Goal: Task Accomplishment & Management: Complete application form

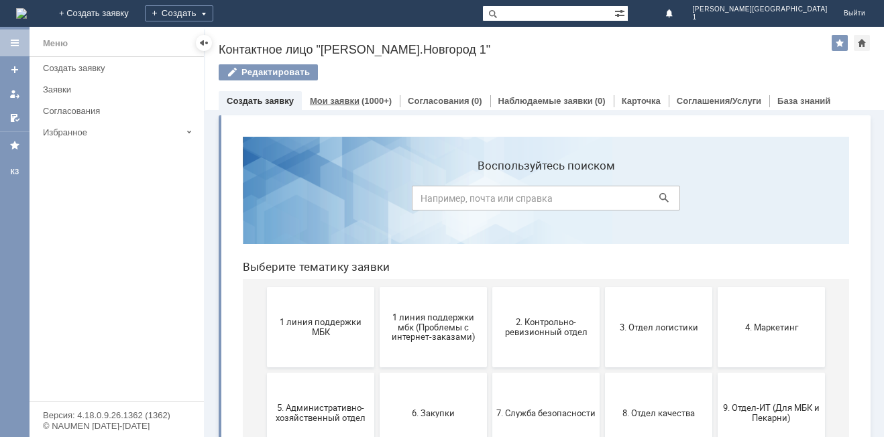
click at [326, 103] on link "Мои заявки" at bounding box center [335, 101] width 50 height 10
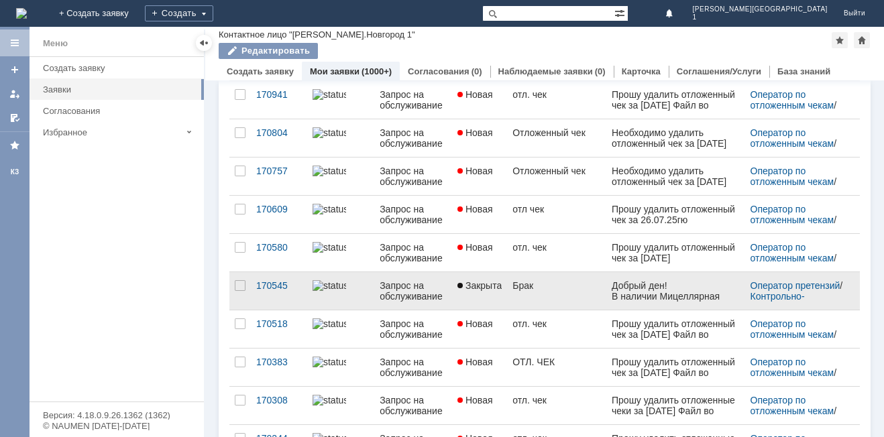
click at [505, 292] on link "Закрыта" at bounding box center [479, 291] width 55 height 38
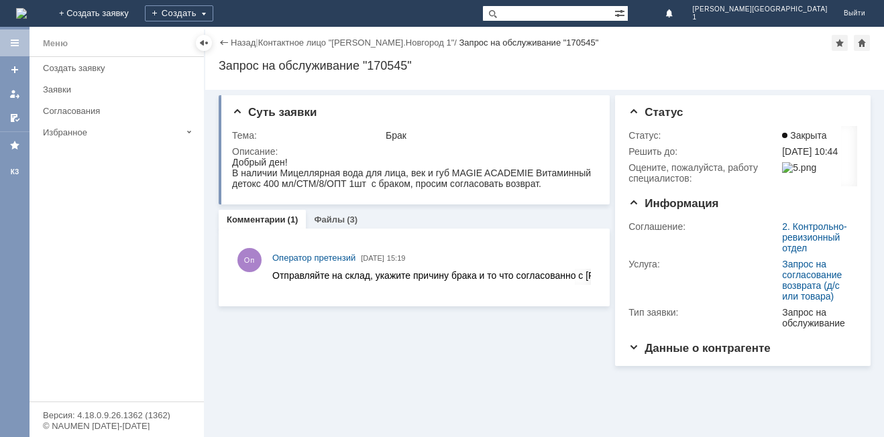
drag, startPoint x: 233, startPoint y: 161, endPoint x: 778, endPoint y: 348, distance: 576.5
click at [548, 189] on html "Добрый ден! В наличии Мицеллярная вода для лица, век и губ MAGIE ACADEMIE Витам…" at bounding box center [413, 173] width 363 height 32
copy div "Добрый ден! В наличии Мицеллярная вода для лица, век и губ MAGIE ACADEMIE Витам…"
click at [137, 17] on link "+ Создать заявку" at bounding box center [94, 13] width 86 height 27
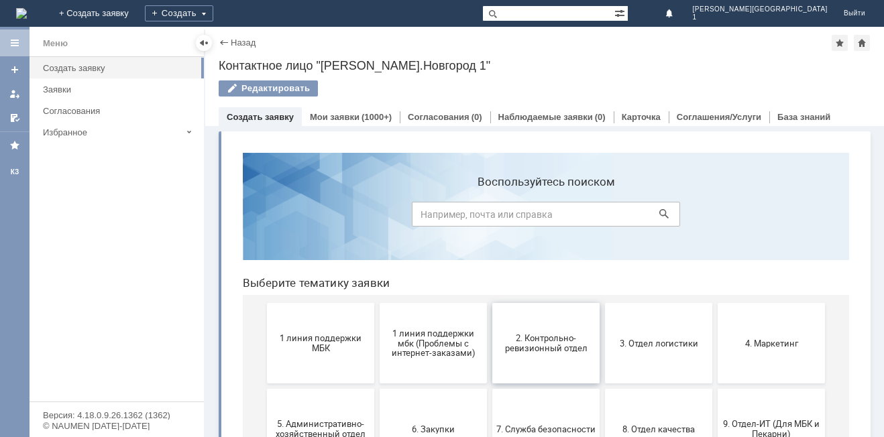
click at [557, 362] on button "2. Контрольно-ревизионный отдел" at bounding box center [545, 343] width 107 height 80
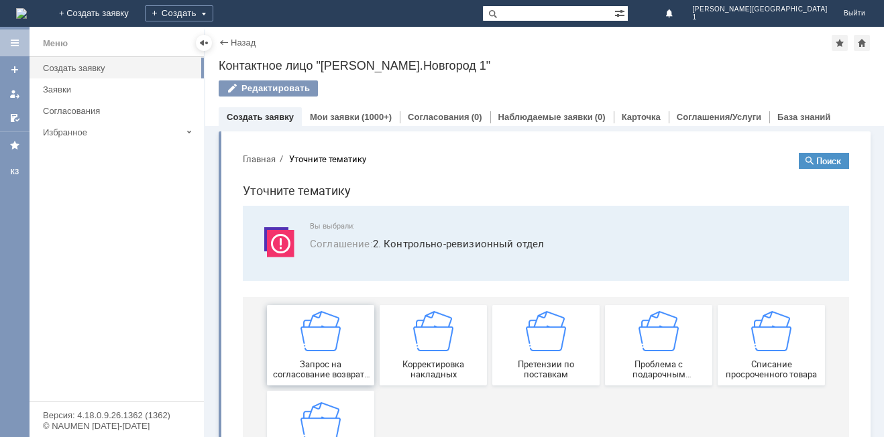
click at [322, 378] on span "Запрос на согласование возврата (д/с или товара)" at bounding box center [320, 370] width 99 height 20
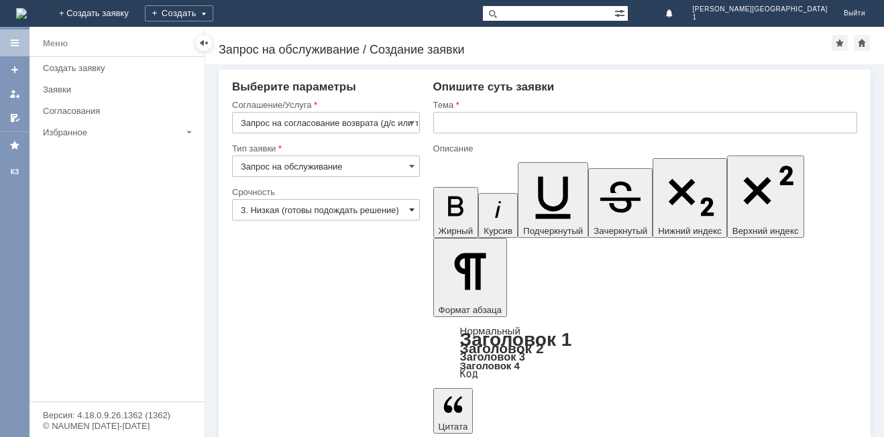
click at [410, 207] on span at bounding box center [411, 210] width 5 height 11
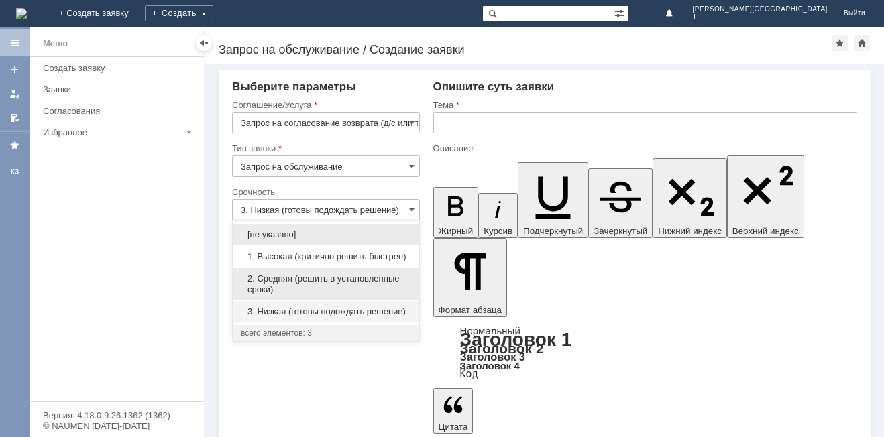
click at [299, 286] on span "2. Средняя (решить в установленные сроки)" at bounding box center [326, 284] width 170 height 21
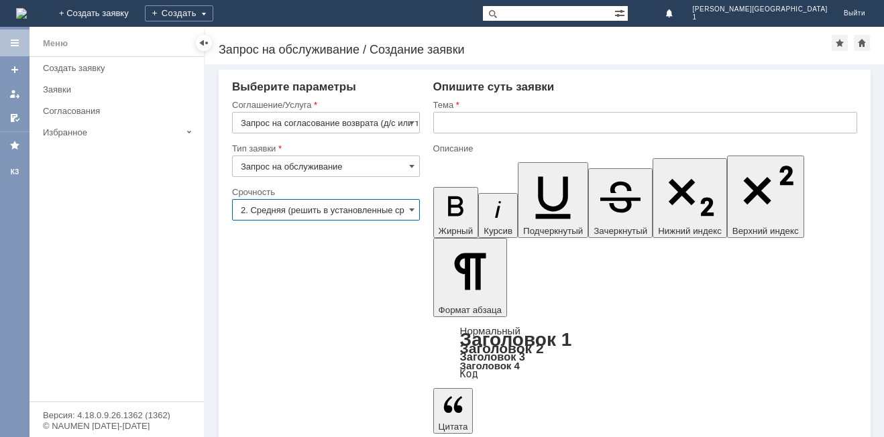
type input "2. Средняя (решить в установленные сроки)"
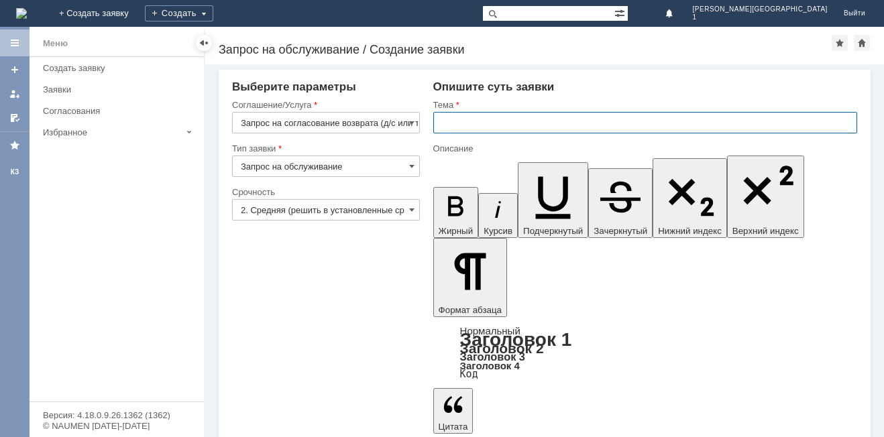
click at [441, 129] on input "text" at bounding box center [645, 122] width 424 height 21
type input "Брак при продаже"
drag, startPoint x: 449, startPoint y: 3204, endPoint x: 572, endPoint y: 3218, distance: 123.5
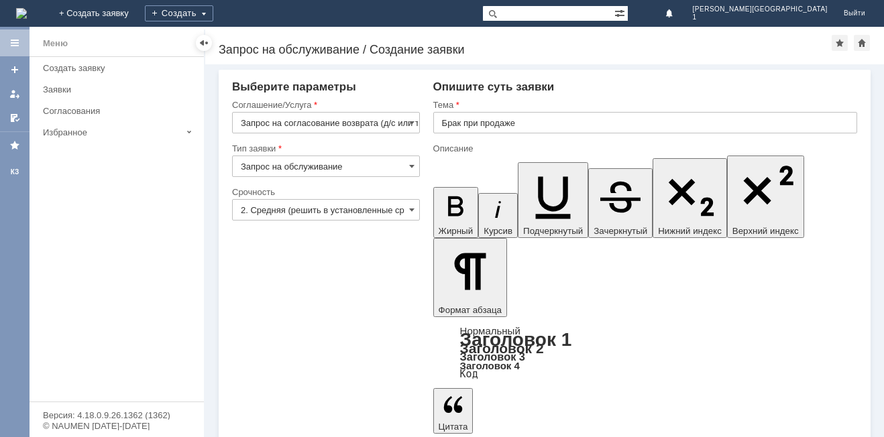
click at [16, 208] on div "КЗ" at bounding box center [15, 232] width 30 height 410
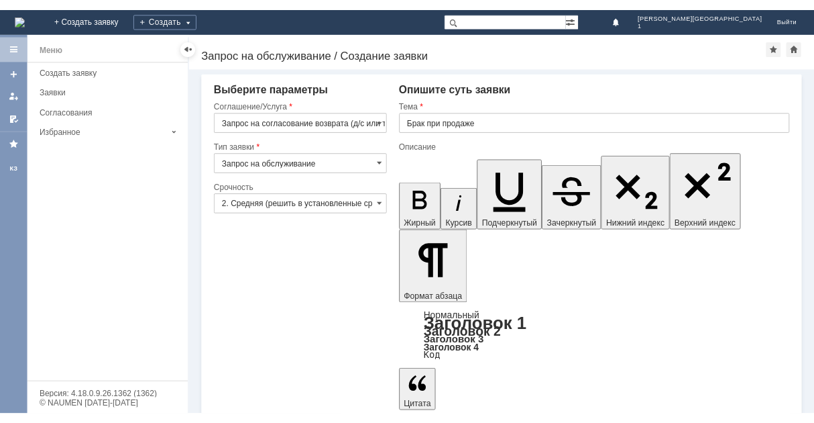
scroll to position [847, 9]
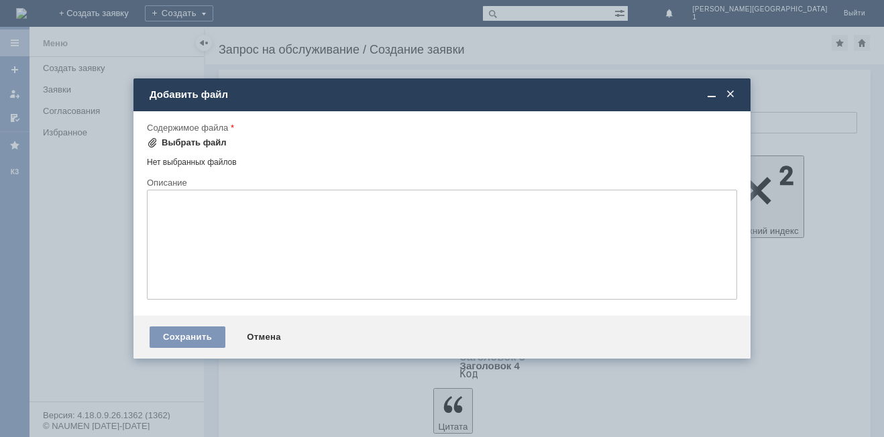
click at [180, 142] on div "Выбрать файл" at bounding box center [194, 142] width 65 height 11
click at [733, 95] on span at bounding box center [730, 95] width 13 height 12
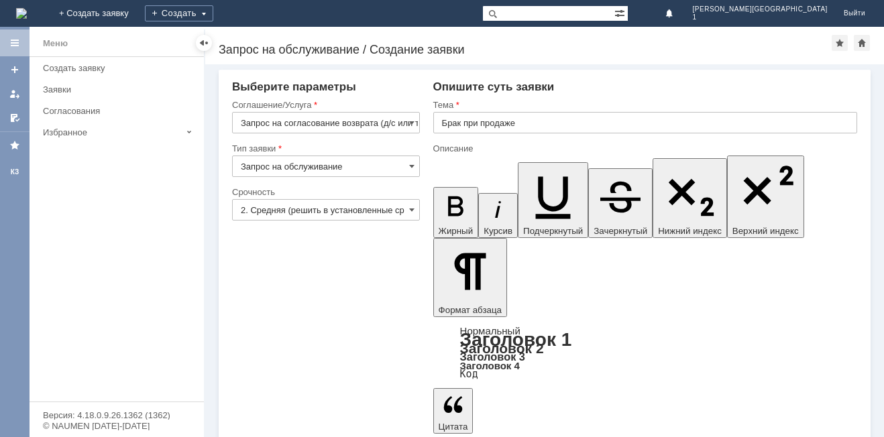
drag, startPoint x: 447, startPoint y: 3199, endPoint x: 842, endPoint y: 3236, distance: 396.8
copy div "Добрый день! [DATE] покупатель взяла с полки Тушь для ресниц Luxury эффект умно…"
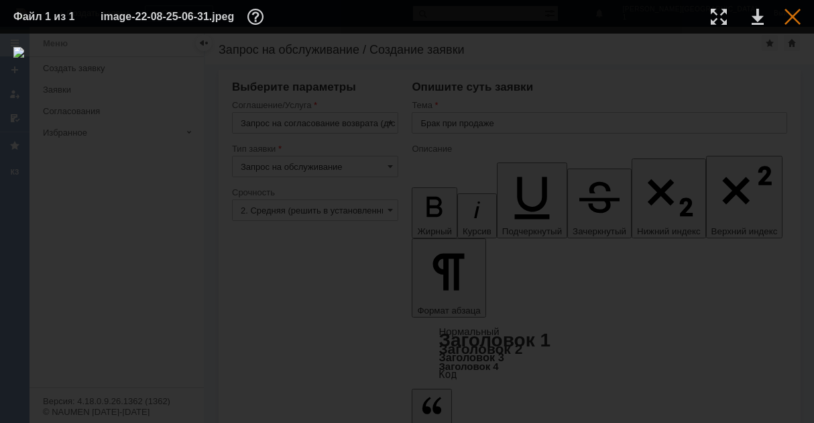
click at [787, 10] on div at bounding box center [793, 17] width 16 height 16
